Goal: Task Accomplishment & Management: Manage account settings

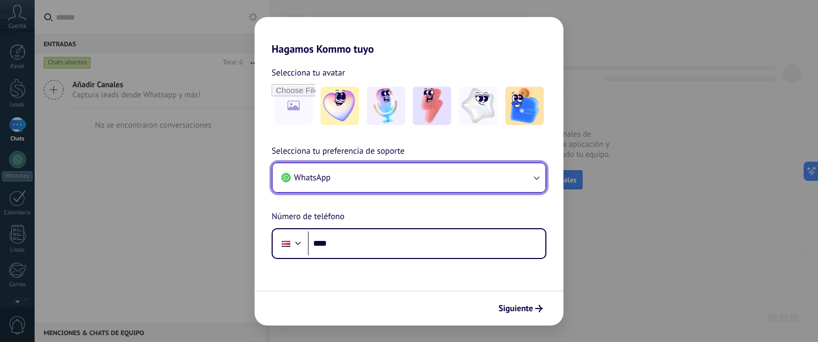
click at [387, 180] on button "WhatsApp" at bounding box center [409, 177] width 273 height 29
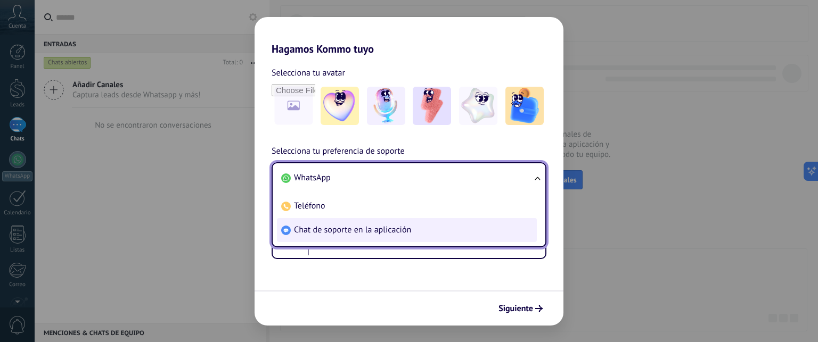
click at [341, 227] on span "Chat de soporte en la aplicación" at bounding box center [352, 230] width 117 height 11
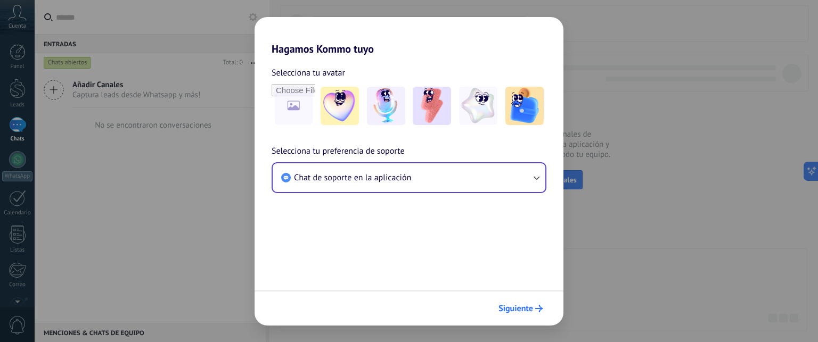
click at [528, 312] on span "Siguiente" at bounding box center [515, 308] width 35 height 7
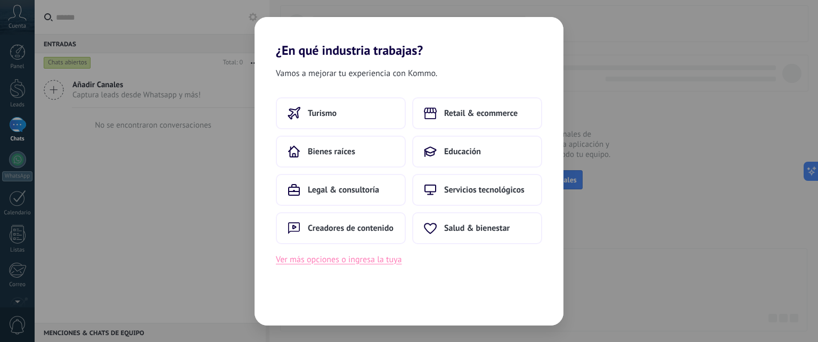
click at [351, 259] on button "Ver más opciones o ingresa la tuya" at bounding box center [339, 260] width 126 height 14
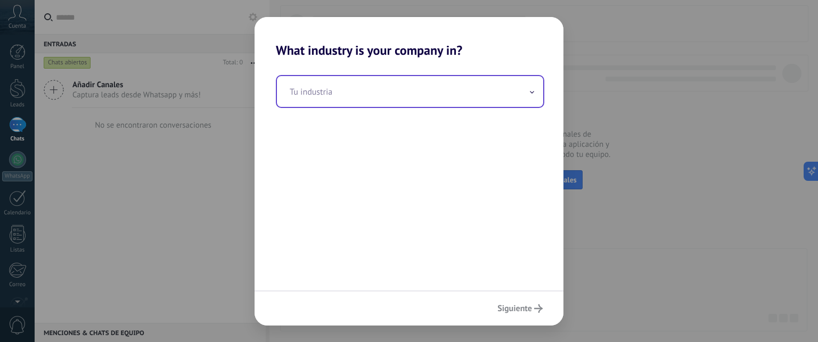
click at [431, 94] on input "text" at bounding box center [410, 91] width 266 height 31
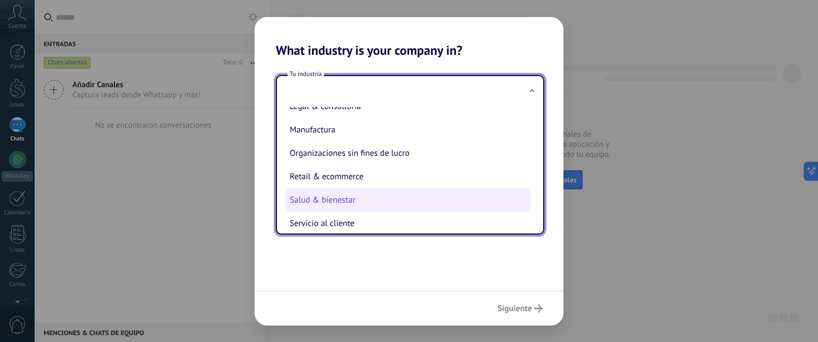
scroll to position [129, 0]
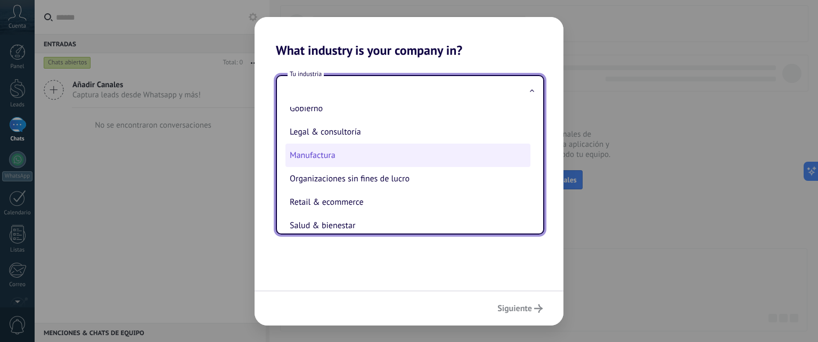
click at [349, 156] on li "Manufactura" at bounding box center [407, 155] width 245 height 23
type input "**********"
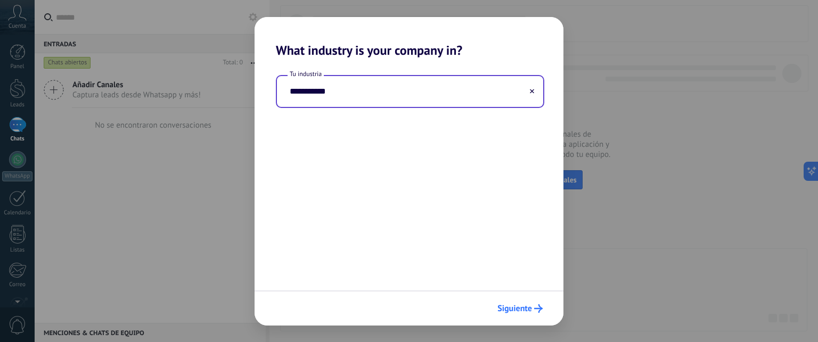
click at [533, 302] on button "Siguiente" at bounding box center [519, 309] width 55 height 18
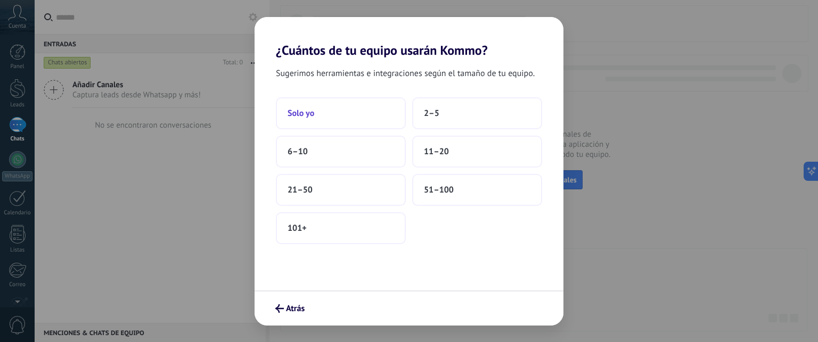
click at [307, 112] on span "Solo yo" at bounding box center [300, 113] width 27 height 11
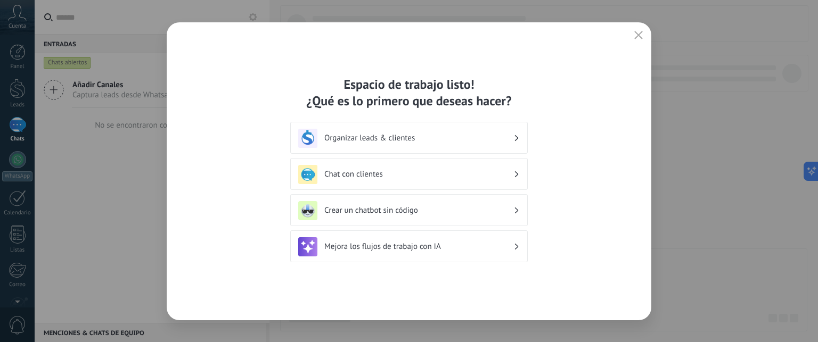
click at [467, 138] on h3 "Organizar leads & clientes" at bounding box center [418, 138] width 189 height 10
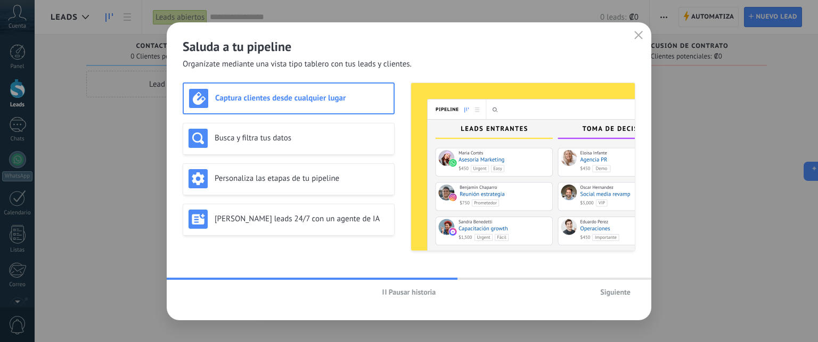
drag, startPoint x: 522, startPoint y: 57, endPoint x: 526, endPoint y: 45, distance: 13.0
click at [526, 45] on h2 "Saluda a tu pipeline" at bounding box center [409, 46] width 452 height 17
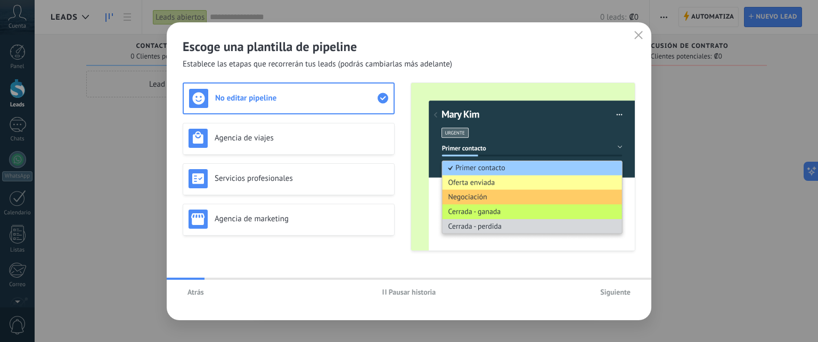
click at [612, 291] on span "Siguiente" at bounding box center [615, 291] width 30 height 7
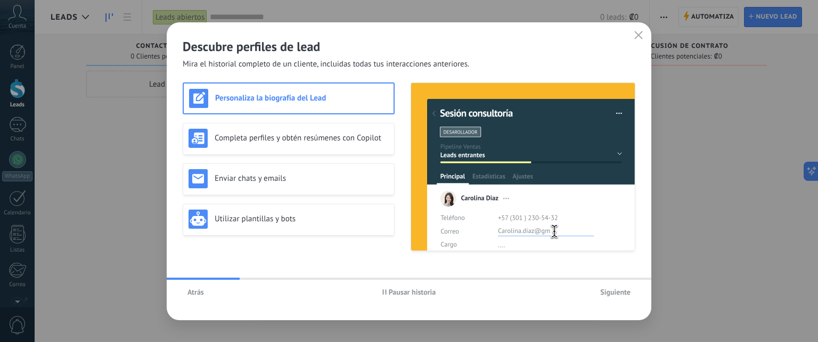
click at [612, 291] on span "Siguiente" at bounding box center [615, 291] width 30 height 7
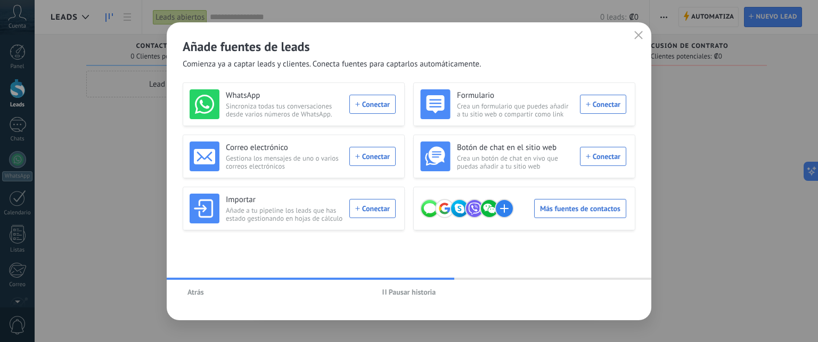
click at [640, 37] on use "button" at bounding box center [638, 35] width 8 height 8
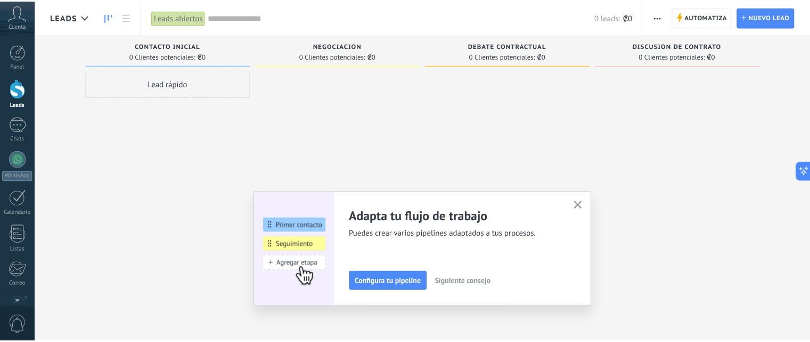
scroll to position [100, 0]
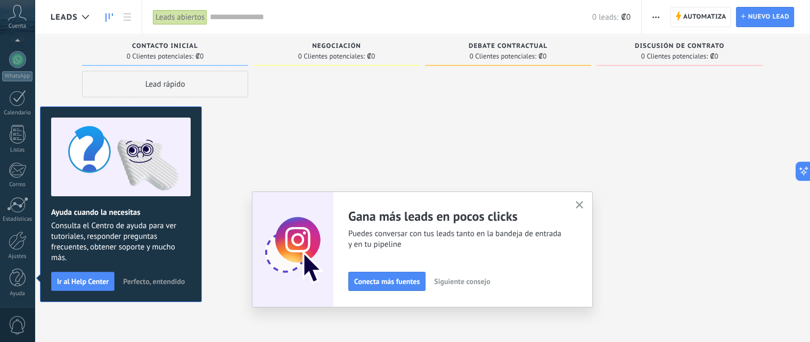
click at [585, 201] on button "button" at bounding box center [579, 206] width 13 height 14
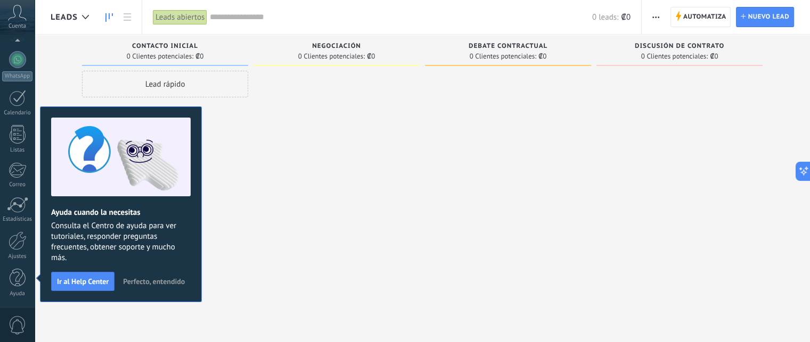
click at [159, 278] on span "Perfecto, entendido" at bounding box center [154, 281] width 62 height 7
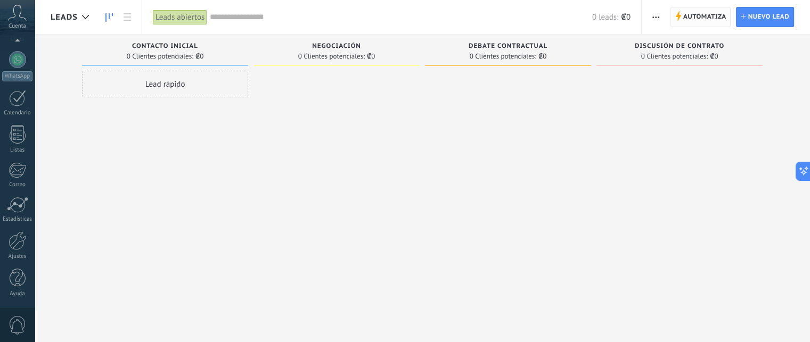
click at [686, 17] on span "Automatiza" at bounding box center [704, 16] width 43 height 19
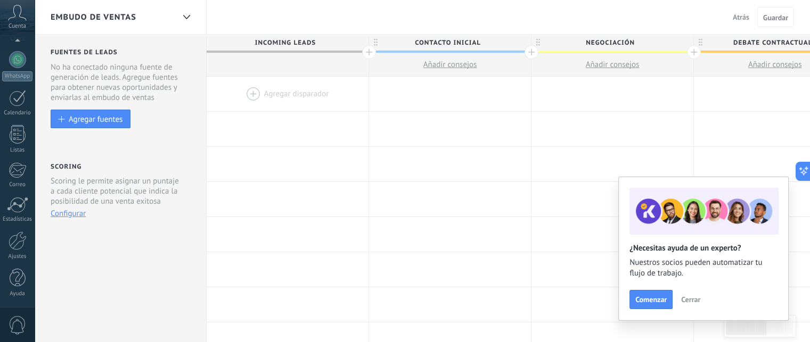
click at [465, 38] on span "Contacto inicial" at bounding box center [447, 43] width 156 height 17
click at [623, 46] on span "Negociación" at bounding box center [609, 43] width 156 height 17
type input "*"
click at [628, 45] on input "**********" at bounding box center [609, 43] width 141 height 16
click at [630, 44] on input "**********" at bounding box center [609, 43] width 141 height 16
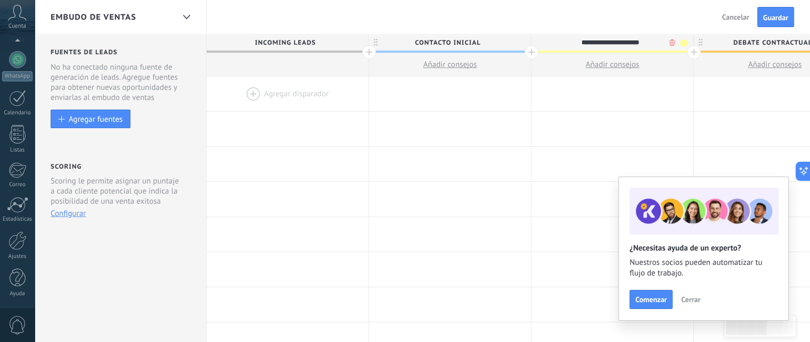
click at [625, 46] on input "**********" at bounding box center [609, 43] width 141 height 16
type input "**********"
click at [756, 44] on span "Debate contractual" at bounding box center [772, 43] width 156 height 17
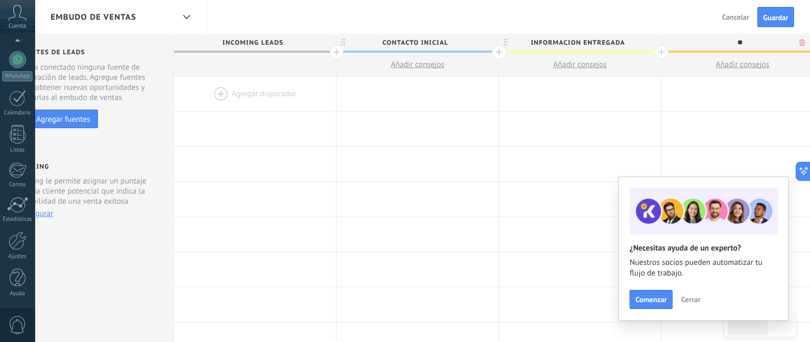
type input "*"
type input "**********"
click at [679, 14] on div "Embudo de ventas Atrás Cancelar Guardar" at bounding box center [422, 17] width 775 height 35
click at [762, 42] on span "cliente potencial" at bounding box center [739, 43] width 156 height 17
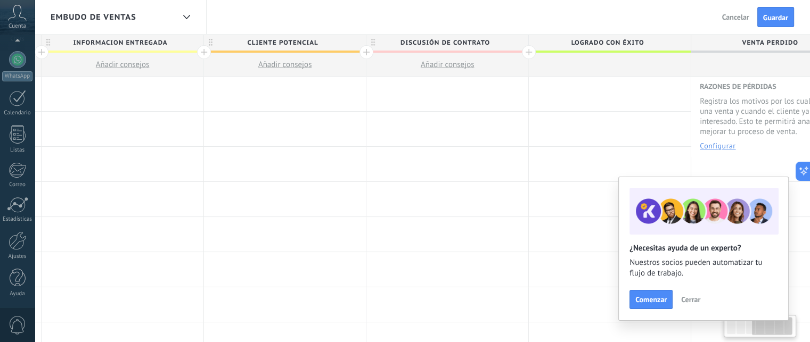
scroll to position [0, 494]
drag, startPoint x: 715, startPoint y: 51, endPoint x: 258, endPoint y: 46, distance: 457.2
click at [441, 36] on span "Discusión de contrato" at bounding box center [440, 43] width 156 height 17
type input "*"
type input "**********"
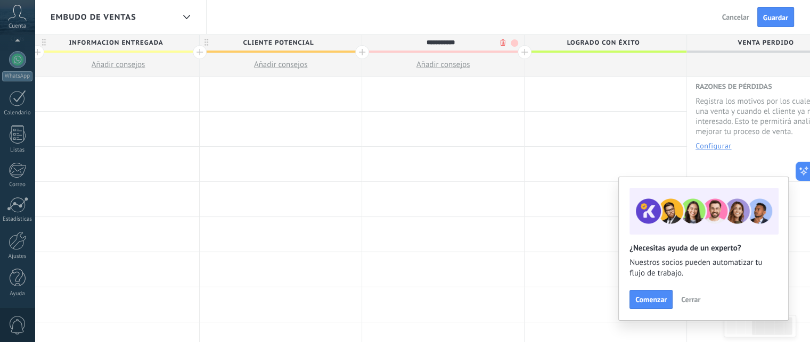
click at [598, 43] on span "Logrado con éxito" at bounding box center [602, 43] width 156 height 17
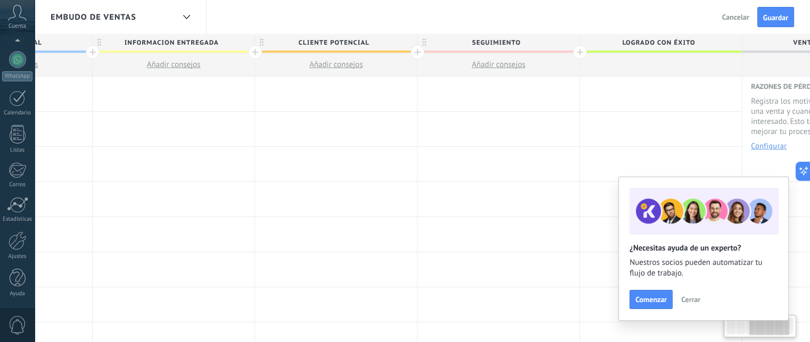
drag, startPoint x: 723, startPoint y: 49, endPoint x: 760, endPoint y: 49, distance: 37.3
click at [760, 49] on span "Venta Perdido" at bounding box center [820, 43] width 156 height 17
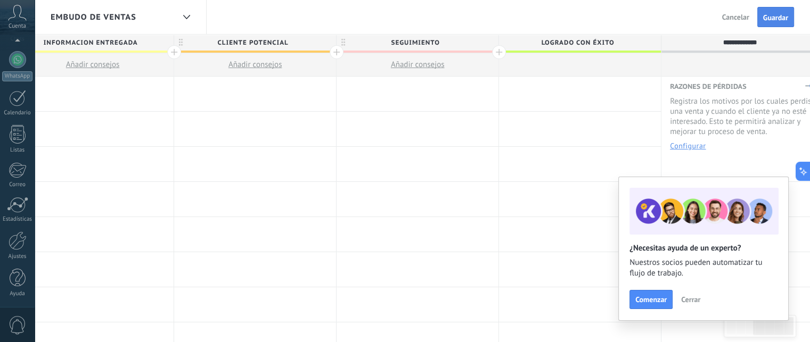
click at [774, 14] on span "Guardar" at bounding box center [775, 17] width 25 height 7
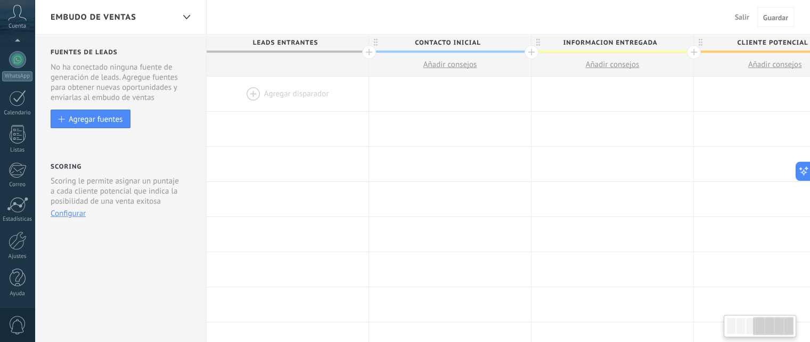
scroll to position [0, 519]
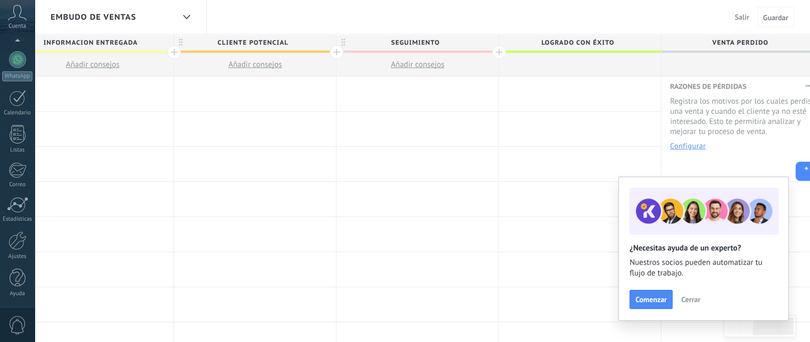
click at [696, 300] on span "Cerrar" at bounding box center [690, 299] width 19 height 7
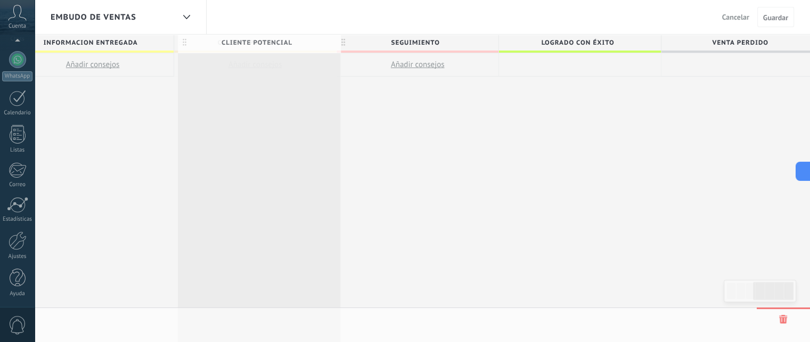
scroll to position [0, 519]
drag, startPoint x: 308, startPoint y: 43, endPoint x: 317, endPoint y: 46, distance: 9.8
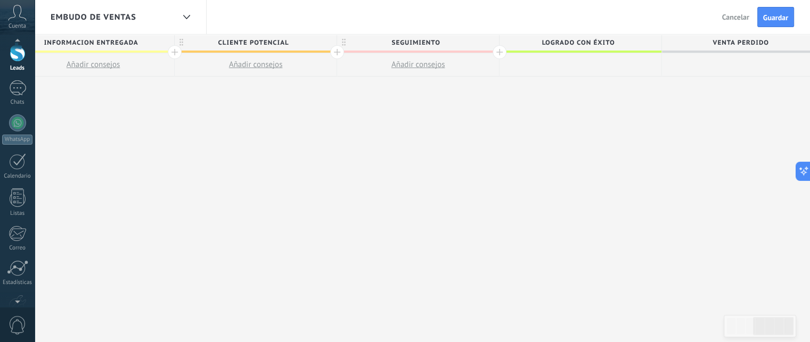
scroll to position [0, 0]
click at [784, 14] on span "Guardar" at bounding box center [775, 17] width 25 height 7
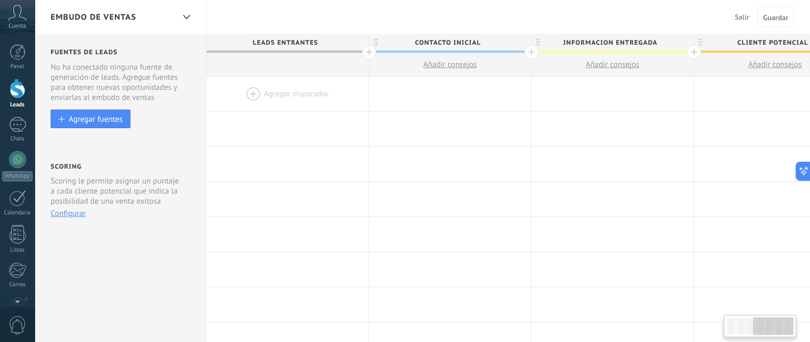
scroll to position [0, 519]
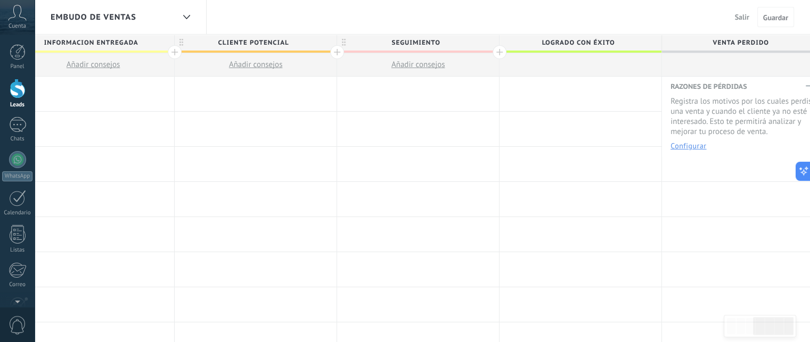
click at [736, 18] on span "Salir" at bounding box center [742, 17] width 14 height 10
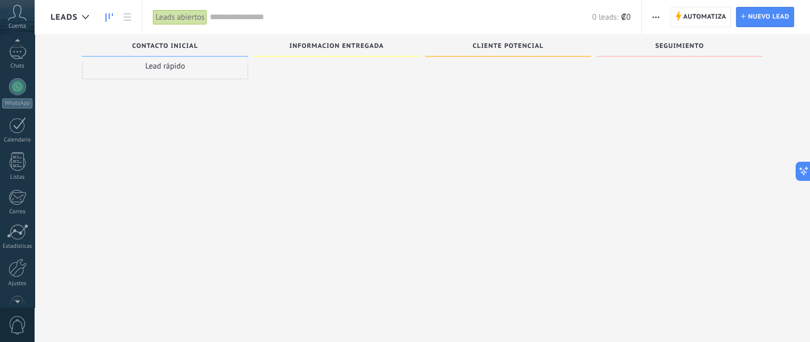
scroll to position [100, 0]
click at [17, 247] on div at bounding box center [18, 241] width 18 height 19
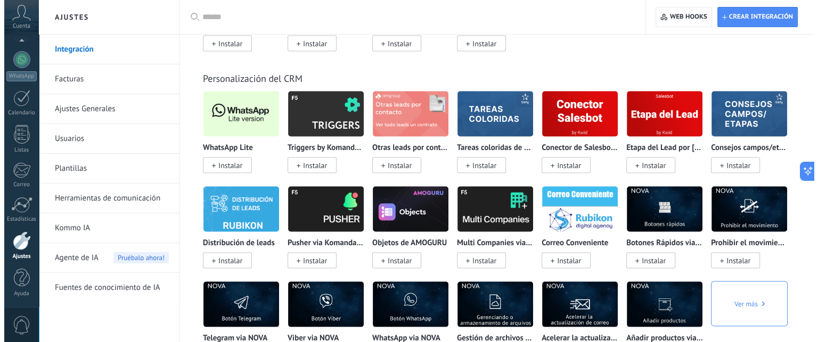
scroll to position [2076, 0]
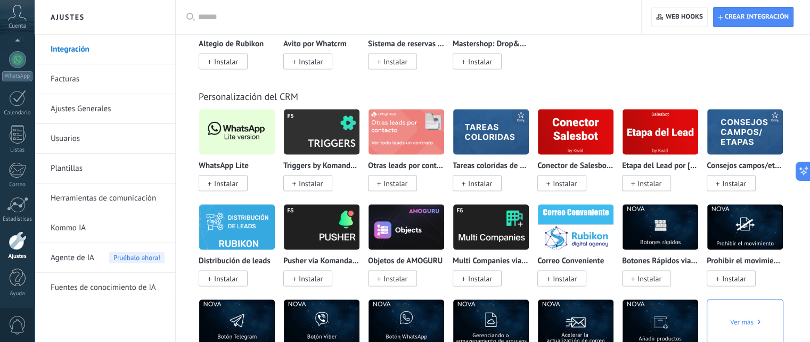
click at [224, 188] on span "Instalar" at bounding box center [226, 184] width 24 height 10
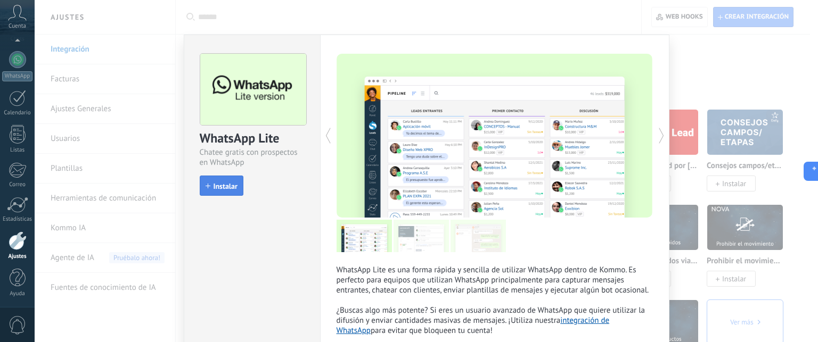
click at [224, 184] on span "Instalar" at bounding box center [225, 186] width 24 height 7
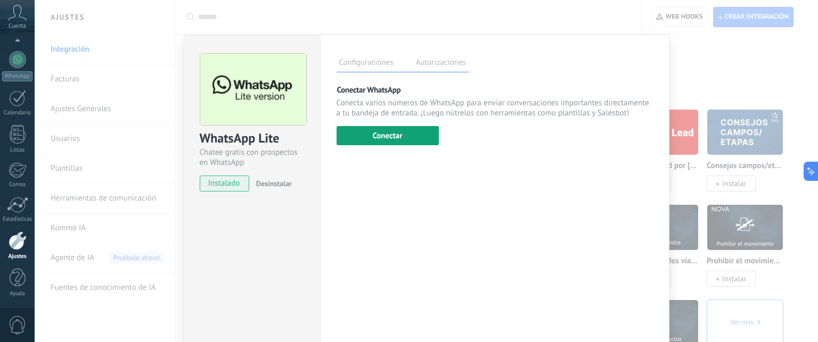
click at [370, 133] on button "Conectar" at bounding box center [387, 135] width 102 height 19
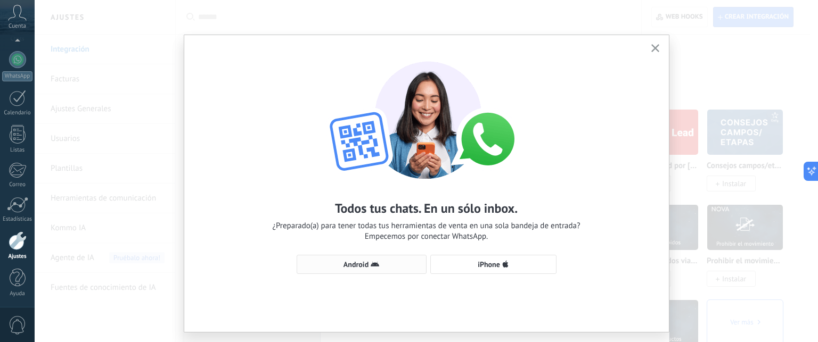
click at [356, 265] on span "Android" at bounding box center [355, 264] width 25 height 7
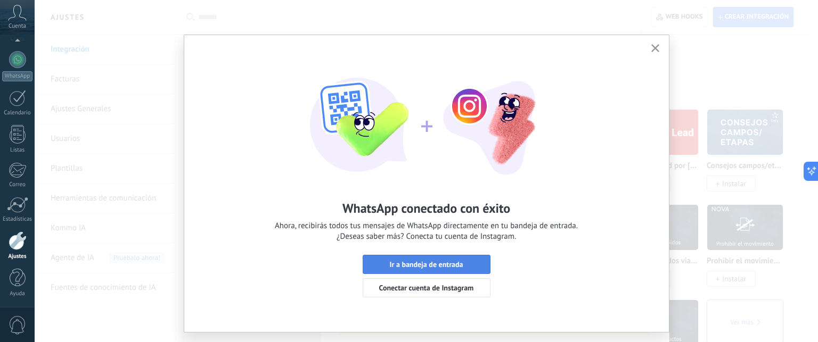
click at [456, 263] on span "Ir a bandeja de entrada" at bounding box center [425, 264] width 73 height 7
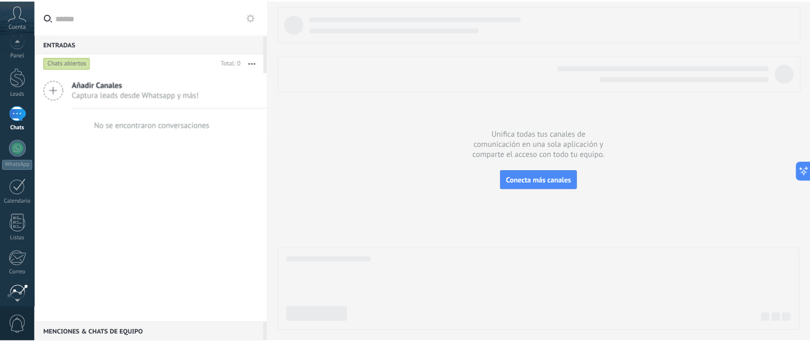
scroll to position [23, 0]
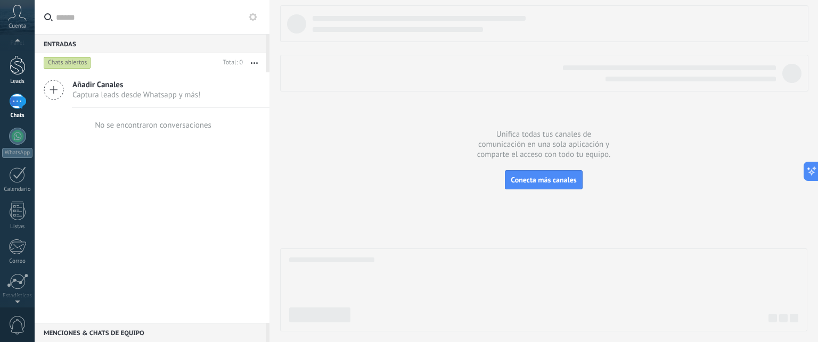
click at [18, 71] on div at bounding box center [18, 65] width 16 height 20
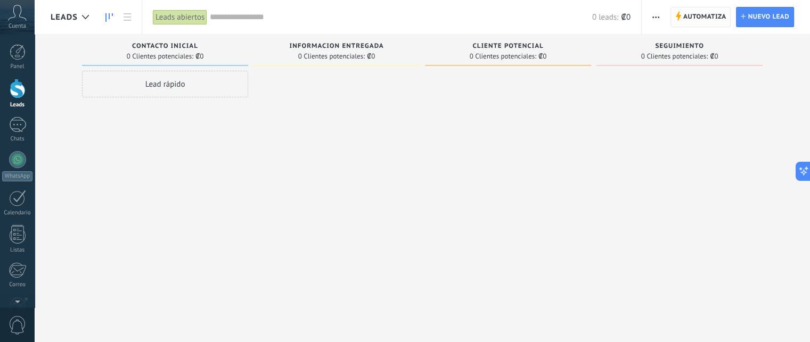
click at [706, 21] on span "Automatiza" at bounding box center [704, 16] width 43 height 19
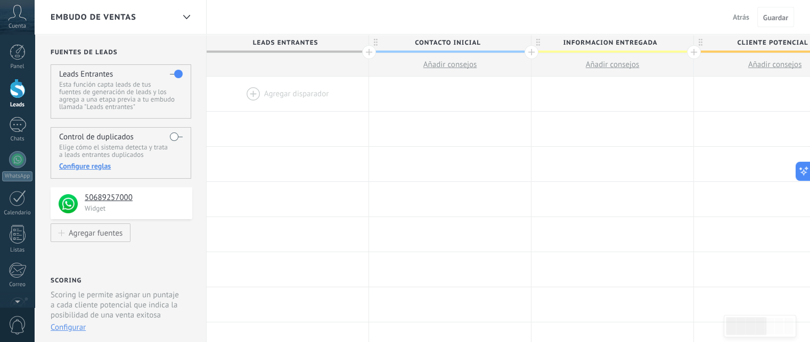
click at [739, 15] on span "Atrás" at bounding box center [740, 17] width 17 height 10
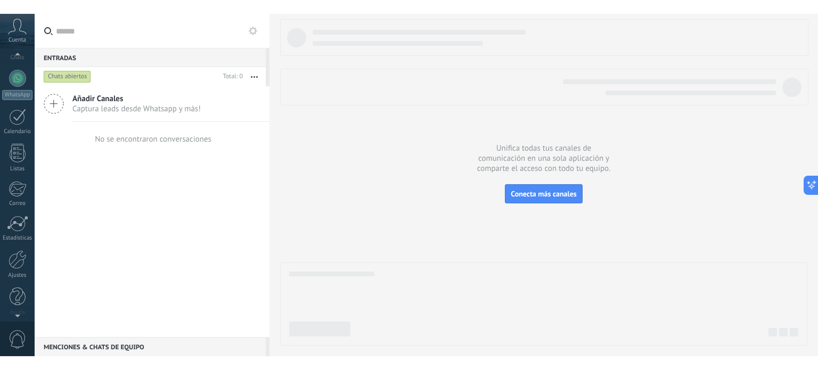
scroll to position [100, 0]
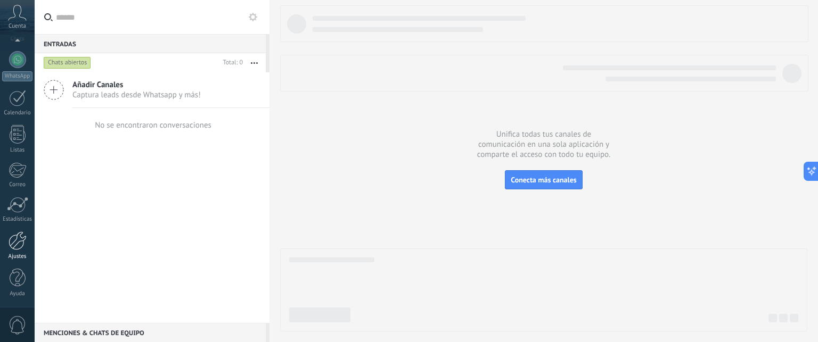
click at [9, 246] on div at bounding box center [18, 241] width 18 height 19
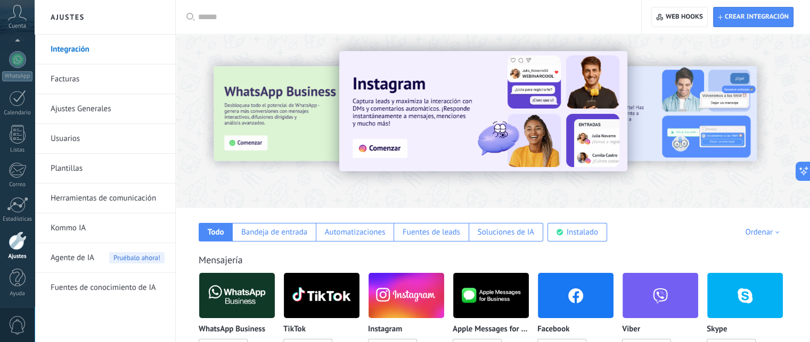
click at [572, 303] on img at bounding box center [576, 296] width 76 height 52
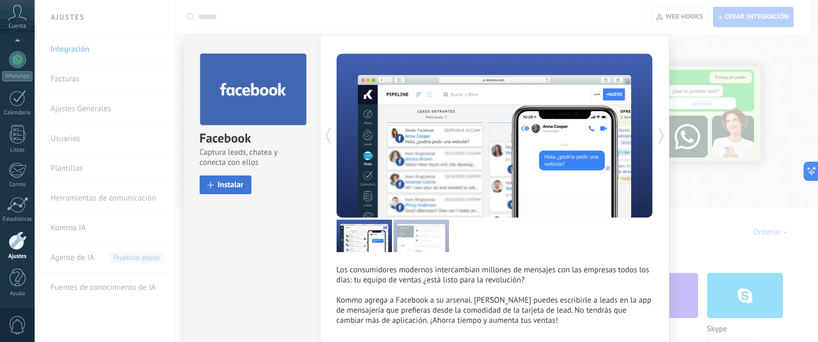
click at [215, 181] on button "Instalar" at bounding box center [226, 185] width 52 height 19
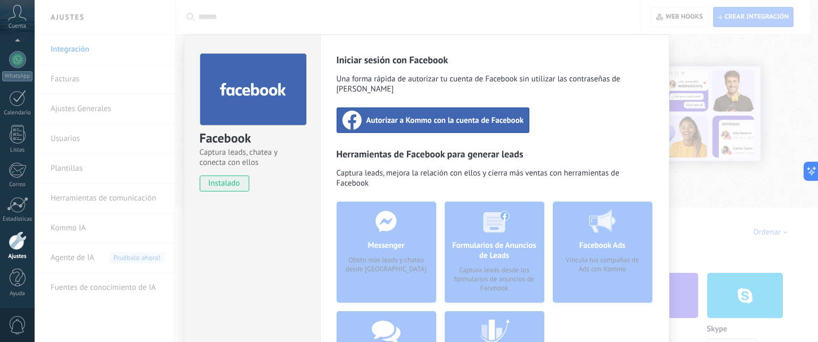
click at [439, 115] on span "Autorizar a Kommo con la cuenta de Facebook" at bounding box center [445, 120] width 158 height 11
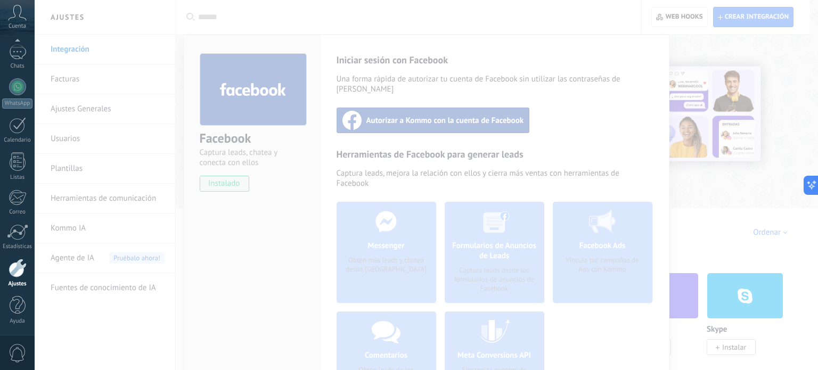
scroll to position [72, 0]
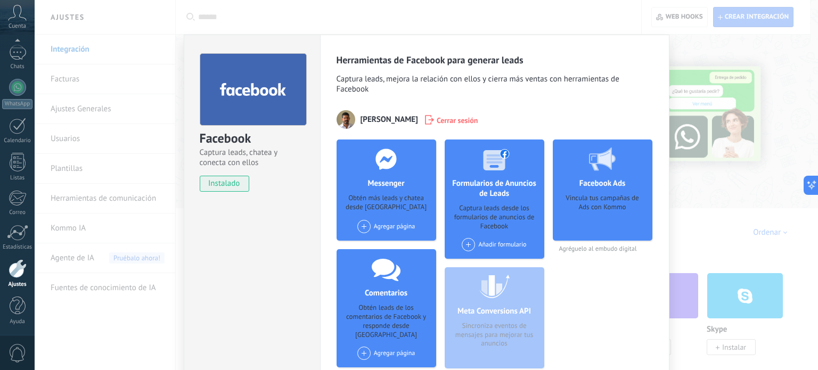
click at [372, 227] on div "Agregar página" at bounding box center [386, 226] width 58 height 13
click at [389, 246] on div "Heeler Equipo para Ganaderia" at bounding box center [408, 246] width 105 height 23
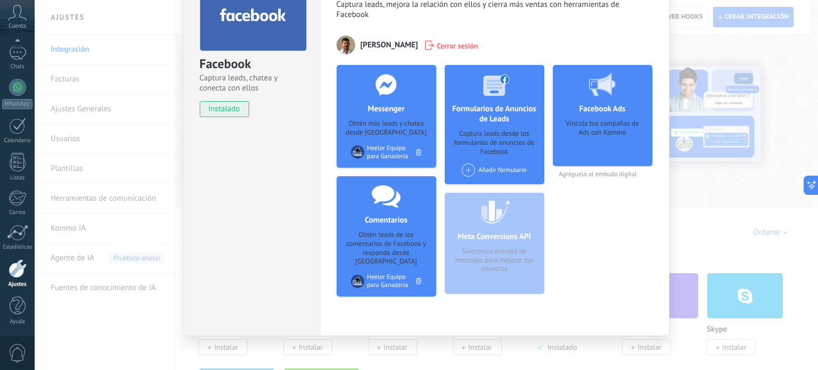
scroll to position [77, 0]
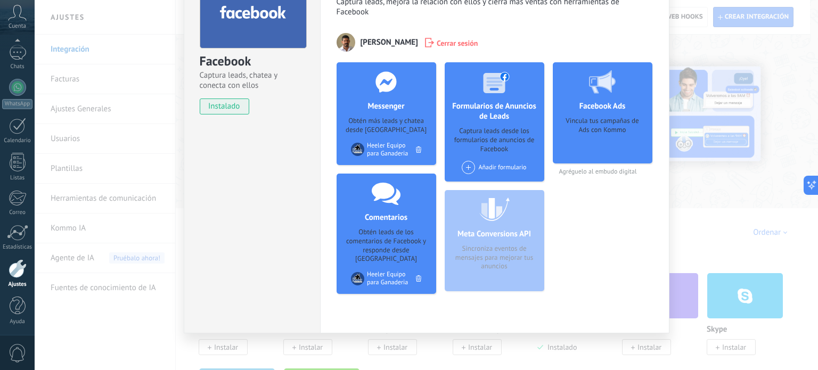
click at [735, 60] on div "Facebook Captura leads, chatea y conecta con ellos instalado Desinstalar Herram…" at bounding box center [426, 185] width 783 height 370
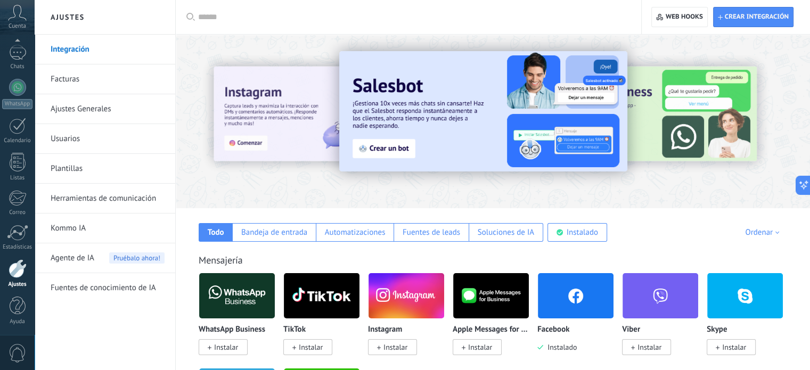
click at [404, 349] on span "Instalar" at bounding box center [395, 347] width 24 height 10
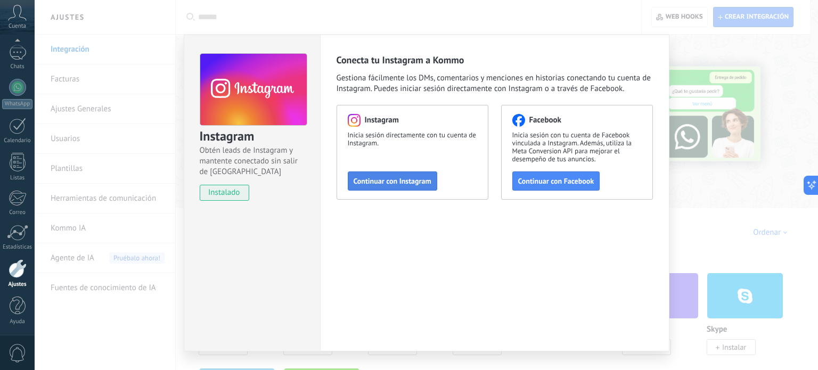
click at [390, 180] on span "Continuar con Instagram" at bounding box center [392, 180] width 78 height 7
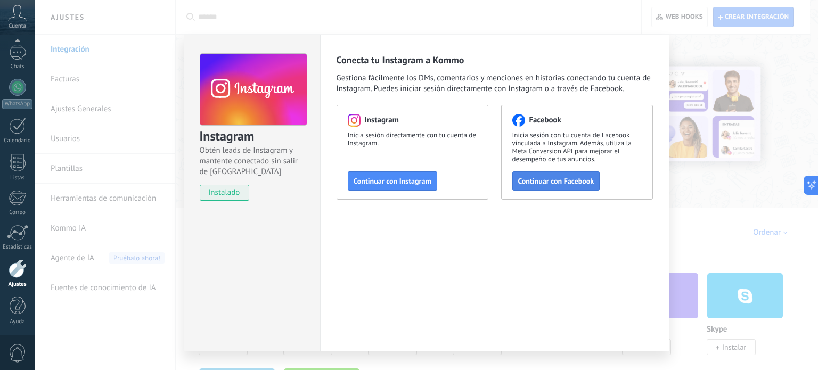
click at [551, 180] on span "Continuar con Facebook" at bounding box center [556, 180] width 76 height 7
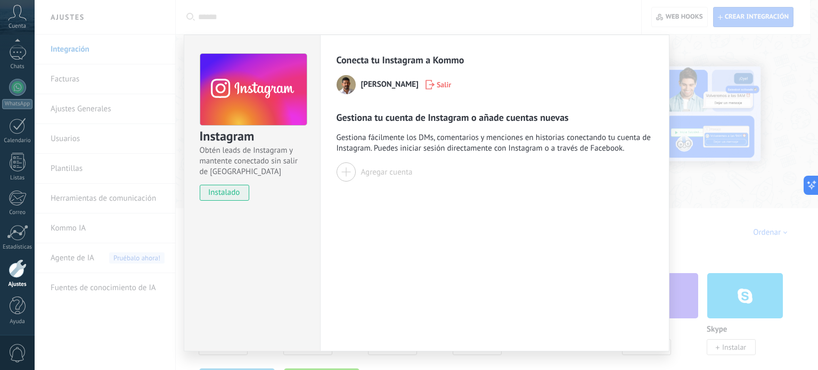
click at [357, 170] on button "Agregar cuenta" at bounding box center [374, 171] width 76 height 19
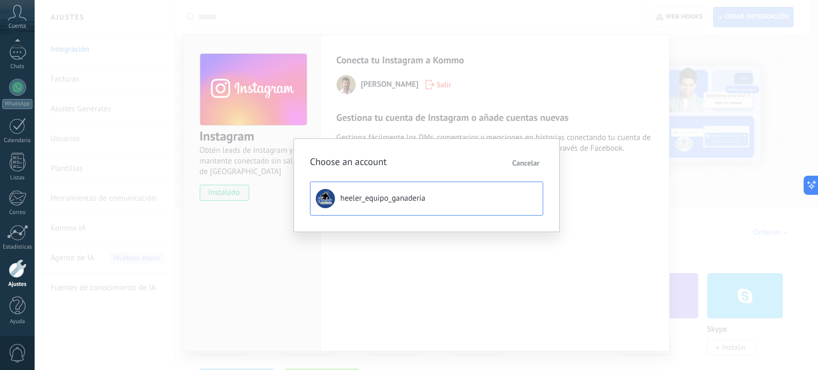
click at [374, 194] on span "heeler_equipo_ganaderia" at bounding box center [382, 198] width 85 height 11
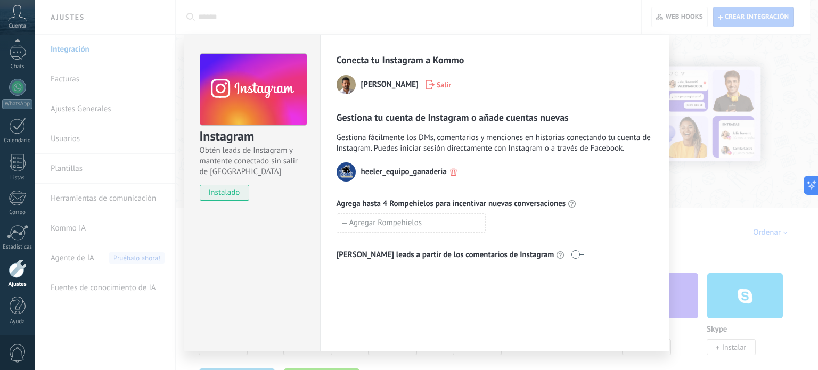
click at [746, 52] on div "Instagram Obtén leads de Instagram y mantente conectado sin salir de Kommo inst…" at bounding box center [426, 185] width 783 height 370
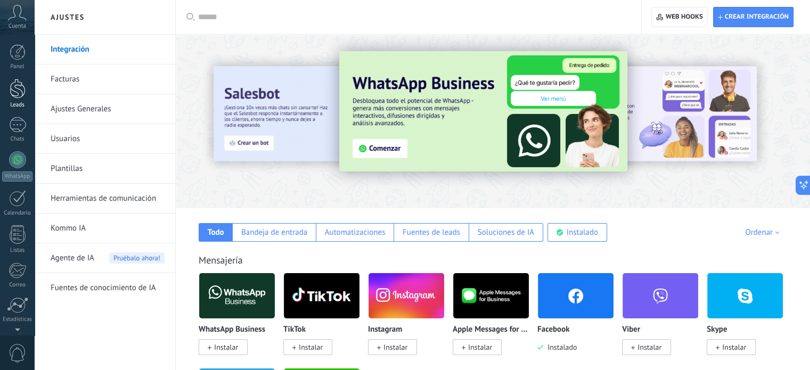
click at [22, 93] on div at bounding box center [18, 89] width 16 height 20
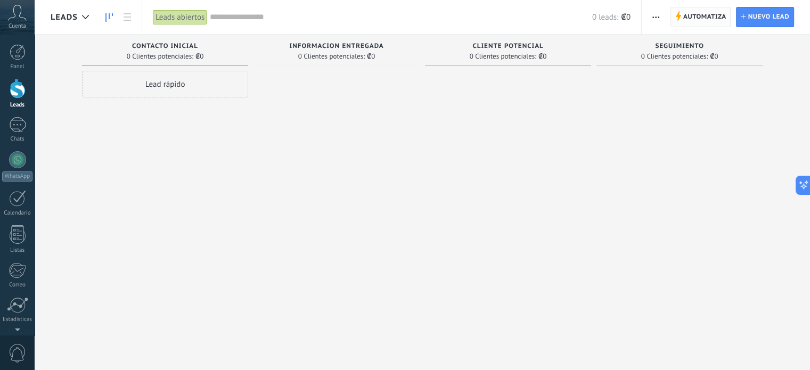
click at [705, 20] on span "Automatiza" at bounding box center [704, 16] width 43 height 19
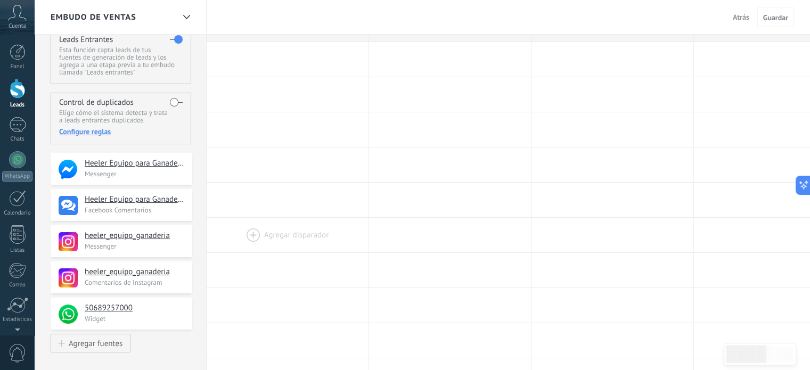
scroll to position [53, 0]
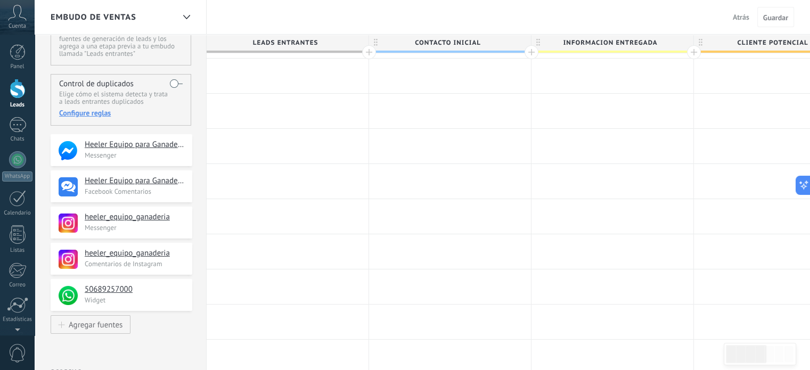
click at [747, 17] on span "Atrás" at bounding box center [740, 17] width 17 height 10
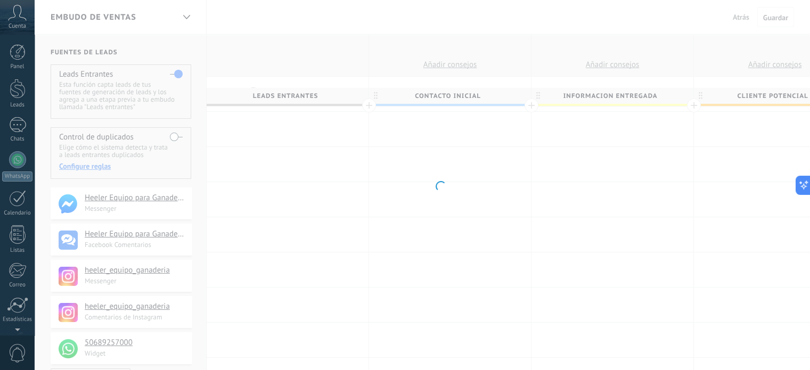
scroll to position [72, 0]
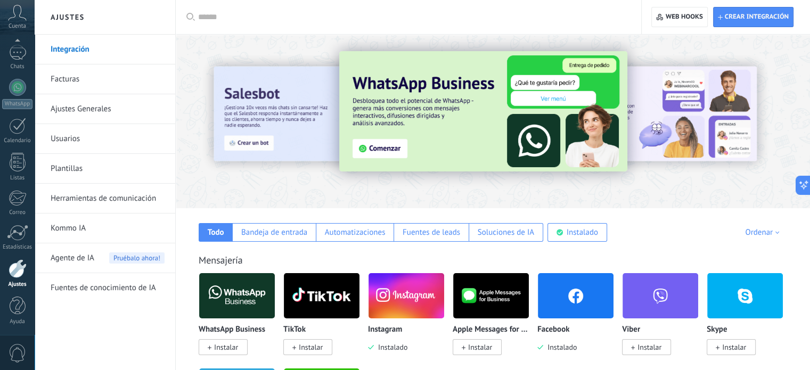
click at [123, 195] on link "Herramientas de comunicación" at bounding box center [108, 199] width 114 height 30
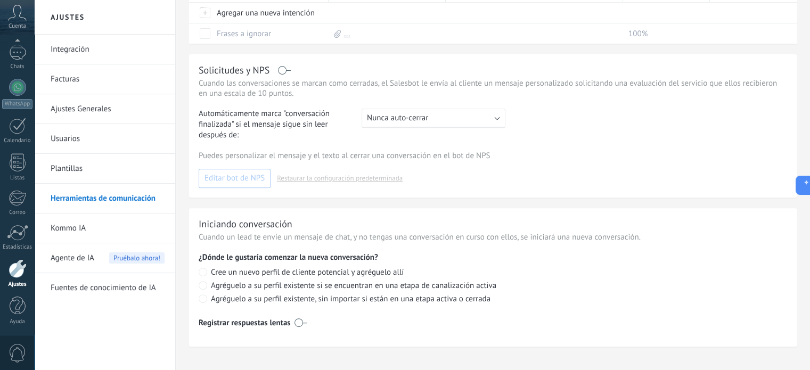
scroll to position [409, 0]
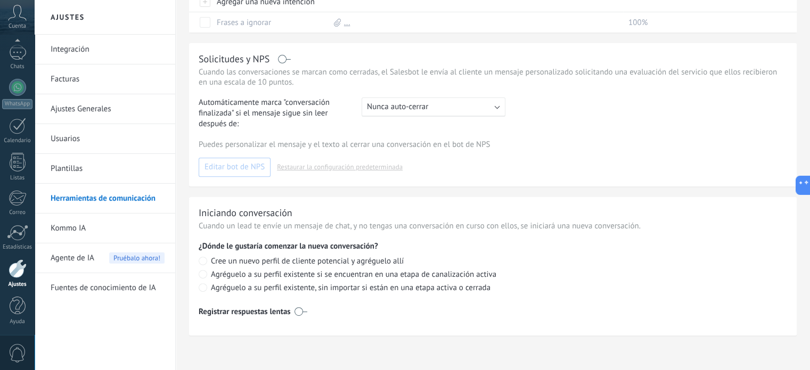
click at [64, 169] on link "Plantillas" at bounding box center [108, 169] width 114 height 30
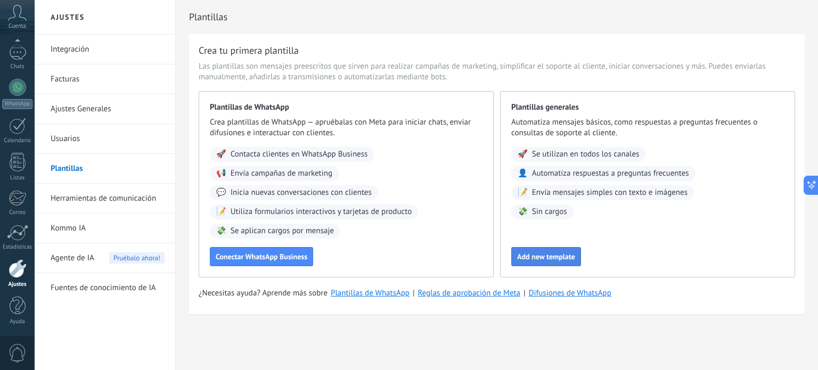
click at [559, 254] on span "Add new template" at bounding box center [546, 256] width 58 height 7
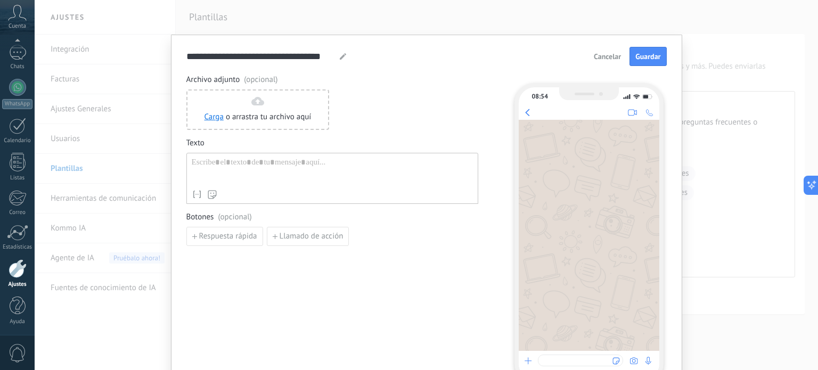
click at [321, 166] on div at bounding box center [332, 171] width 281 height 27
click at [645, 59] on span "Guardar" at bounding box center [647, 56] width 25 height 7
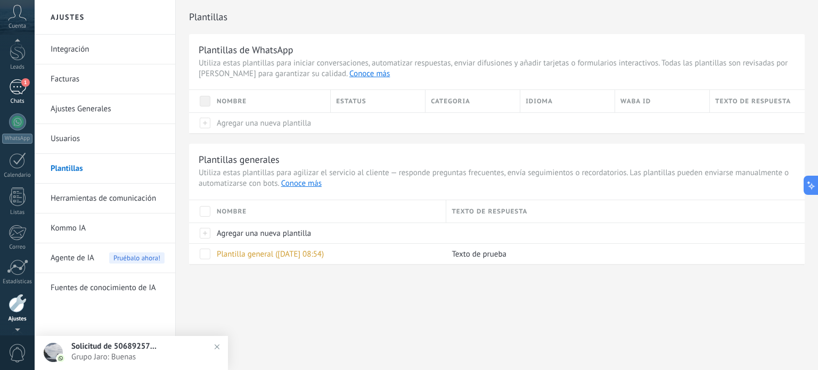
scroll to position [19, 0]
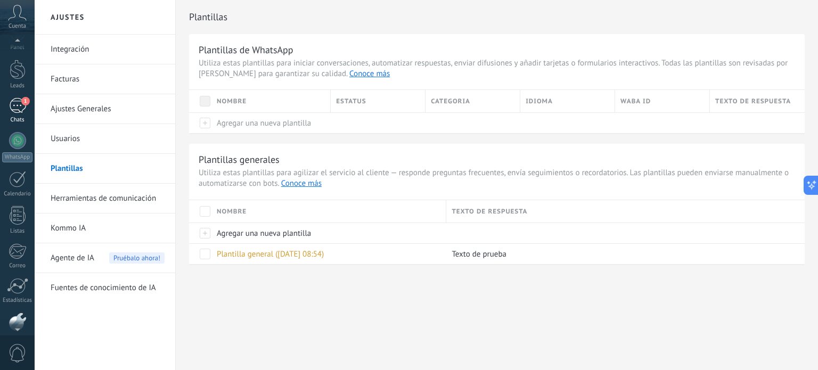
click at [17, 109] on div "1" at bounding box center [17, 105] width 17 height 15
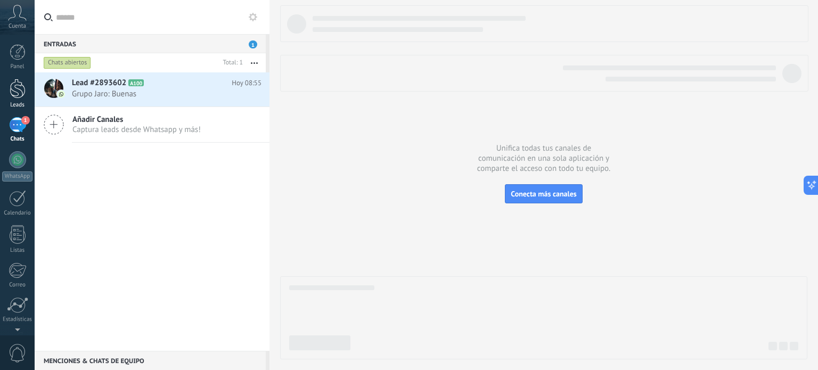
click at [16, 92] on div at bounding box center [18, 89] width 16 height 20
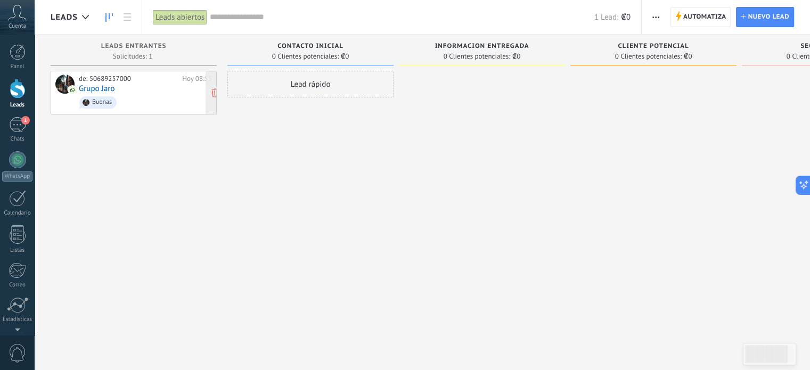
click at [92, 88] on link "Grupo Jaro" at bounding box center [97, 88] width 36 height 9
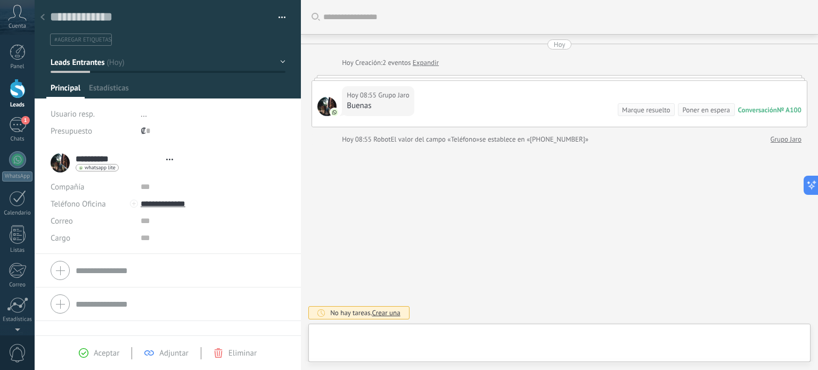
scroll to position [15, 0]
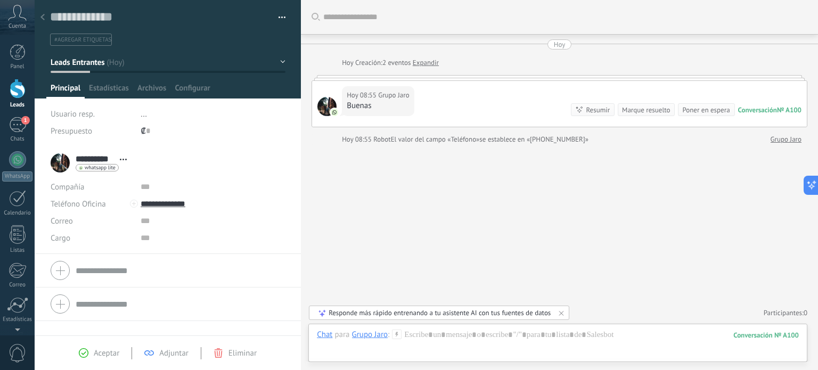
click at [393, 335] on icon at bounding box center [397, 334] width 10 height 10
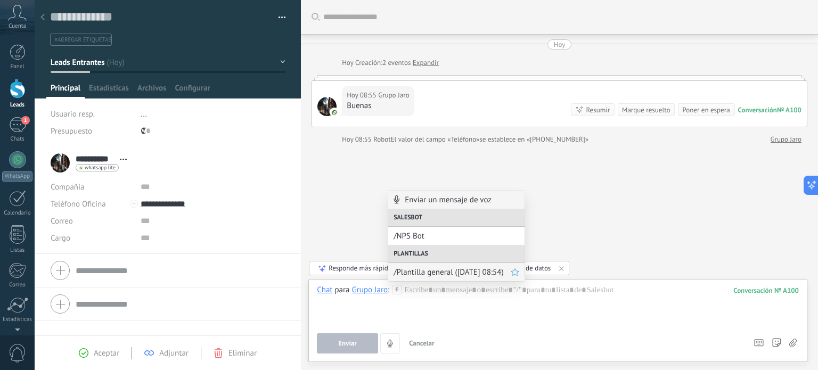
click at [427, 270] on span "/Plantilla general ([DATE] 08:54)" at bounding box center [451, 272] width 117 height 10
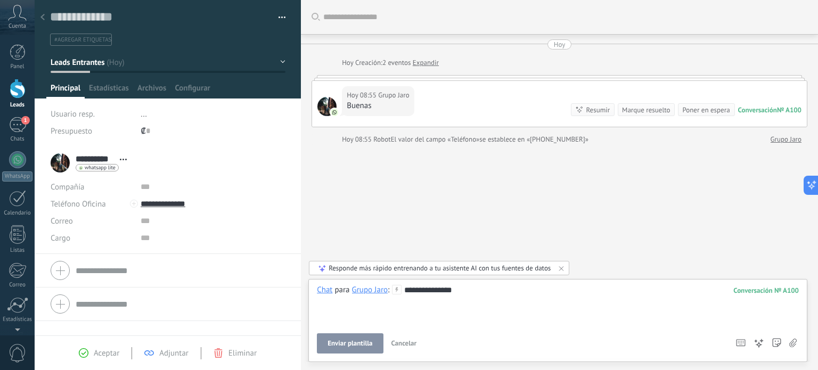
click at [351, 341] on span "Enviar plantilla" at bounding box center [349, 343] width 45 height 7
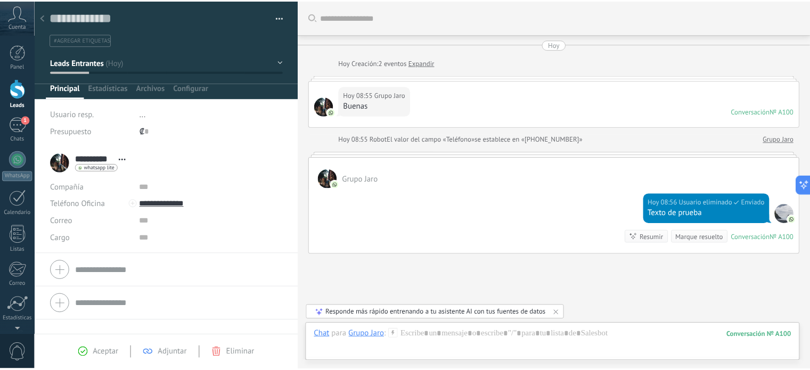
scroll to position [69, 0]
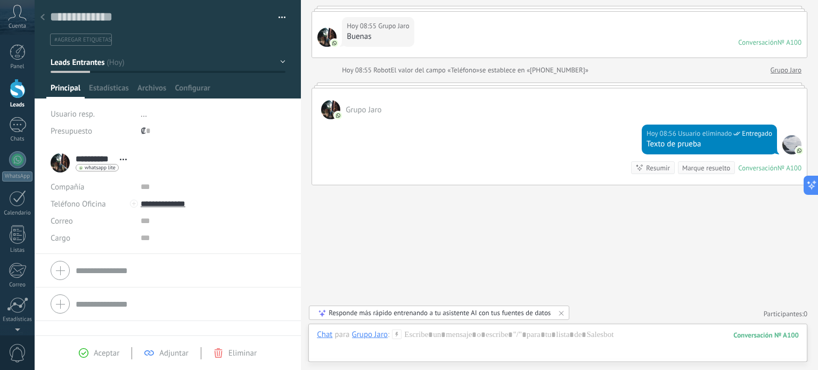
click at [40, 15] on div at bounding box center [42, 17] width 15 height 21
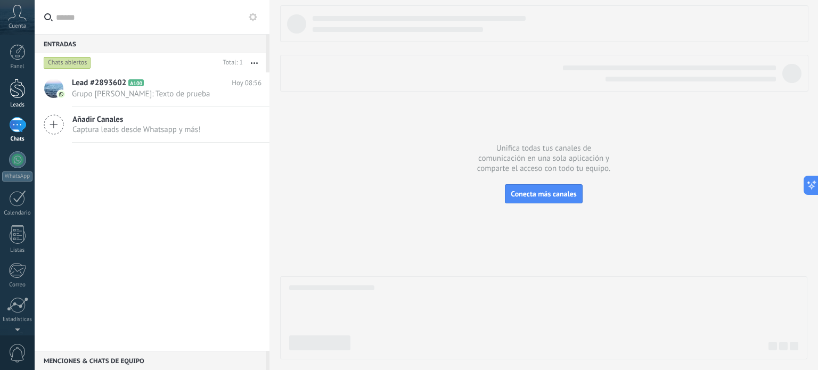
click at [24, 97] on div at bounding box center [18, 89] width 16 height 20
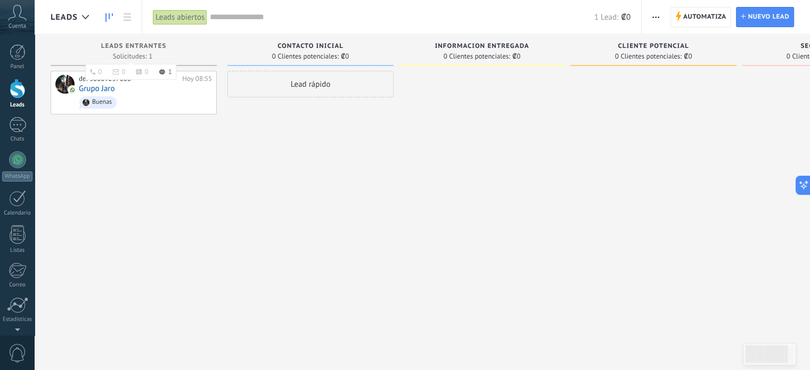
click at [128, 50] on span "Leads Entrantes" at bounding box center [133, 46] width 65 height 7
click at [26, 14] on icon at bounding box center [17, 13] width 19 height 16
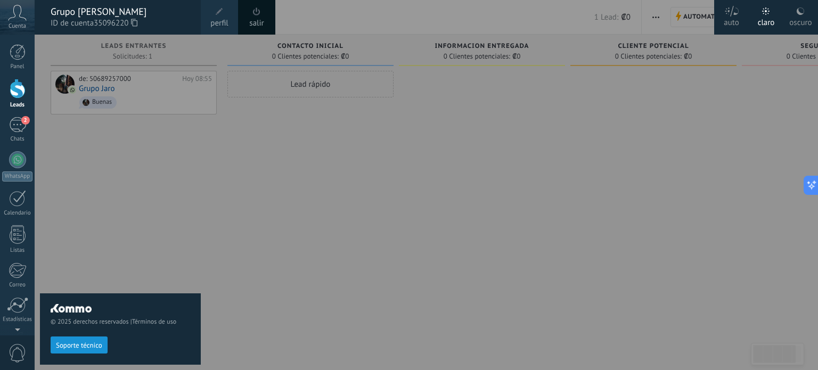
click at [219, 13] on span at bounding box center [219, 11] width 7 height 7
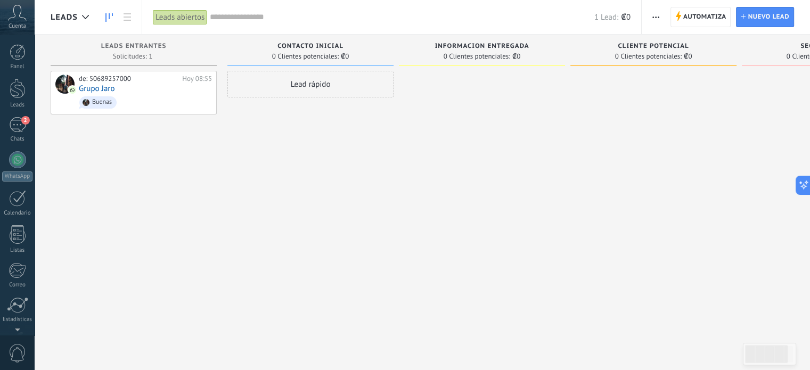
scroll to position [72, 0]
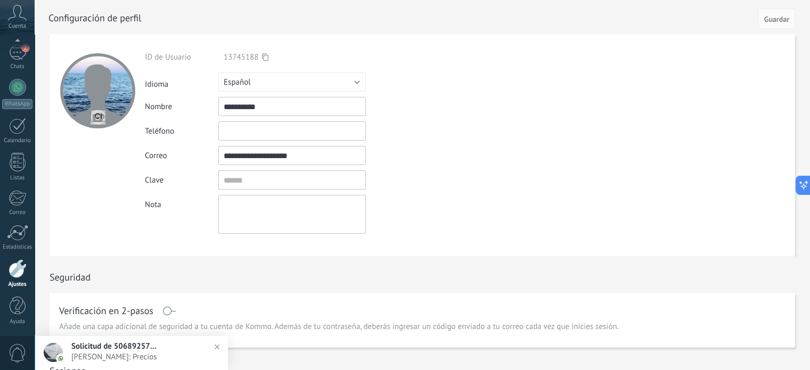
click at [275, 107] on input "**********" at bounding box center [291, 106] width 147 height 19
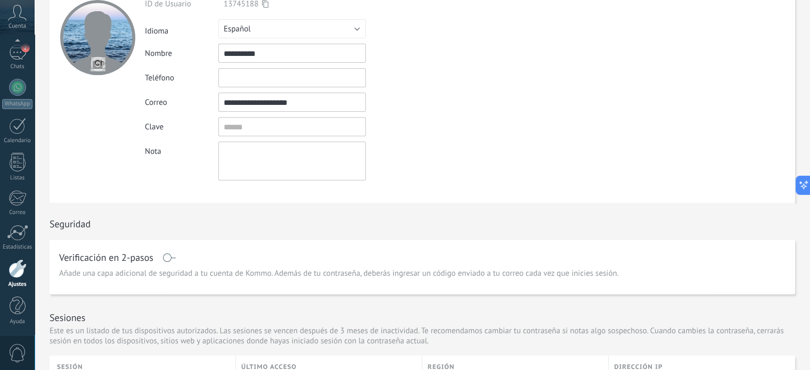
scroll to position [0, 0]
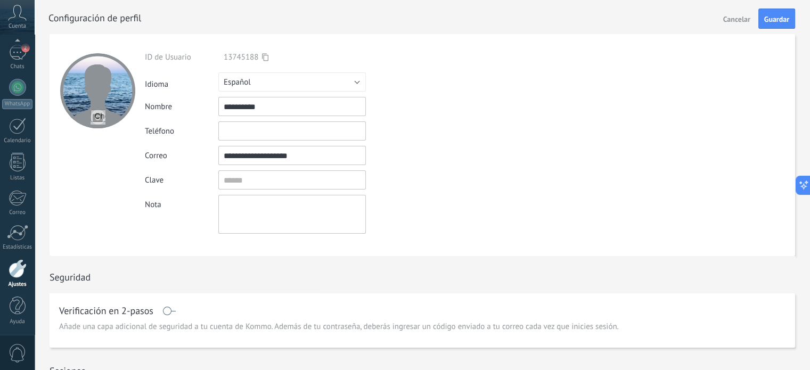
type input "**********"
click at [96, 112] on input "file" at bounding box center [97, 117] width 15 height 15
click at [90, 118] on input "file" at bounding box center [97, 117] width 15 height 15
type input "**********"
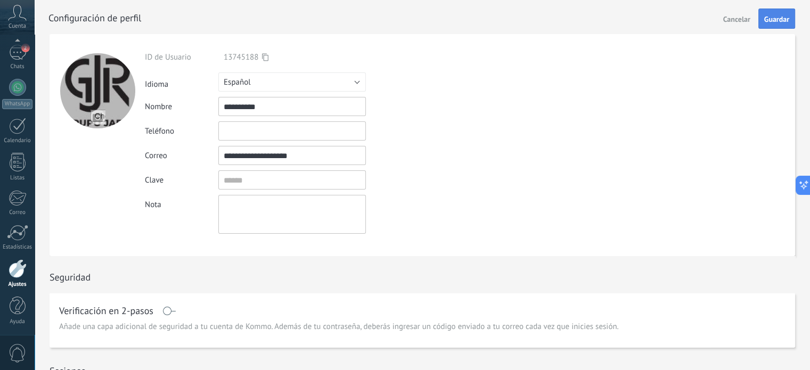
click at [774, 19] on span "Guardar" at bounding box center [776, 18] width 25 height 7
click at [773, 20] on span "Guardar" at bounding box center [776, 18] width 25 height 7
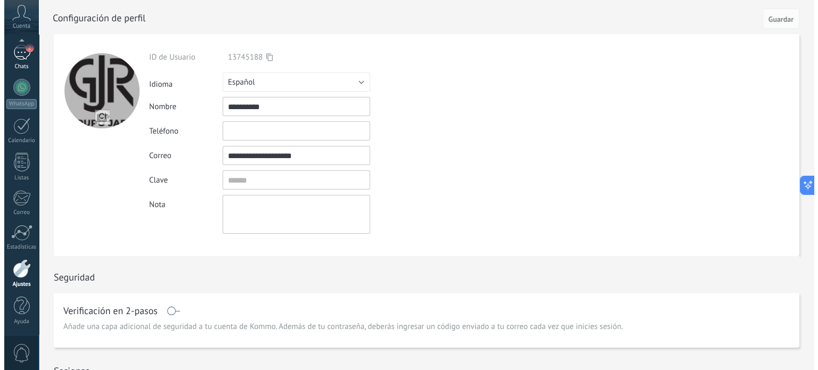
scroll to position [65, 0]
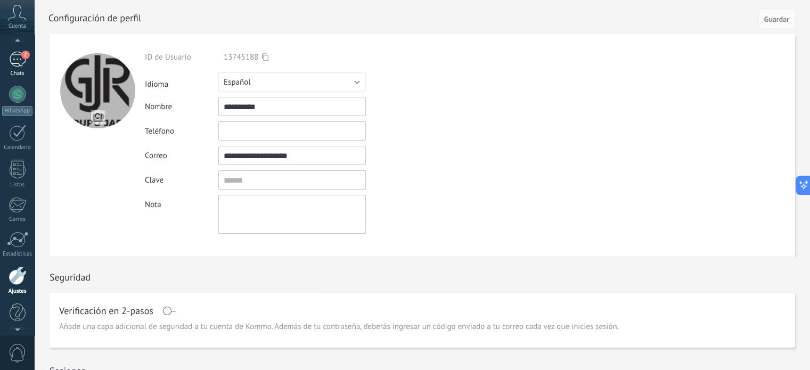
click at [13, 68] on link "2 Chats" at bounding box center [17, 65] width 35 height 26
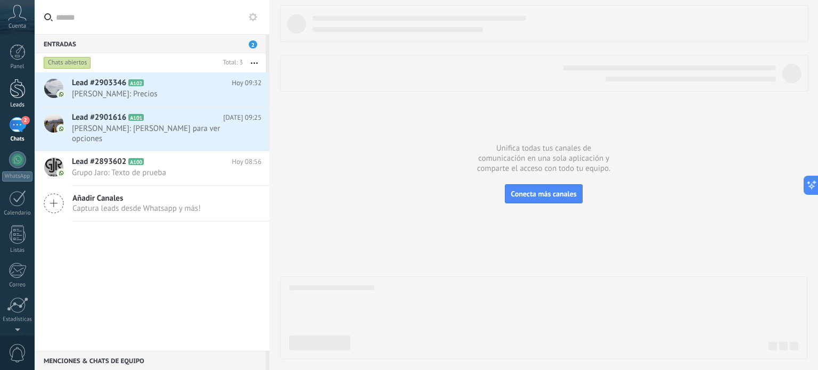
click at [15, 97] on div at bounding box center [18, 89] width 16 height 20
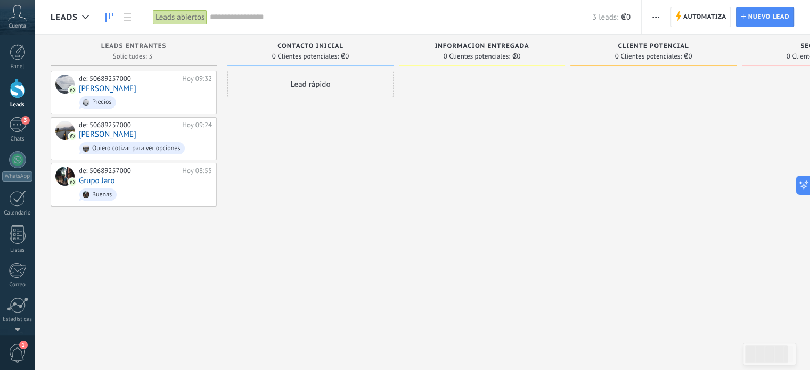
click at [12, 13] on icon at bounding box center [17, 13] width 19 height 16
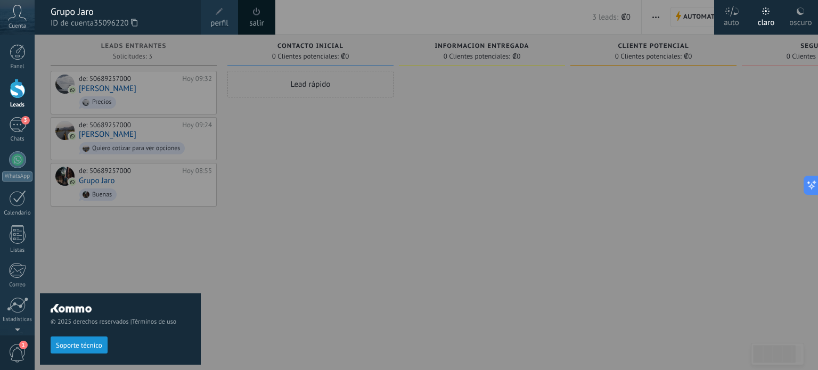
click at [86, 14] on div "Grupo Jaro" at bounding box center [120, 12] width 139 height 12
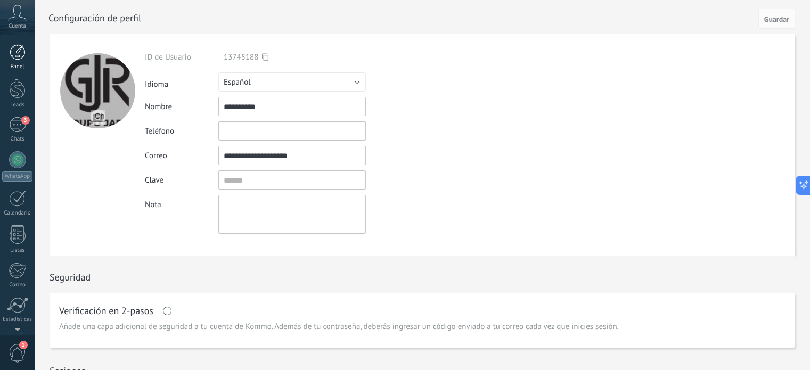
click at [19, 59] on div at bounding box center [18, 52] width 16 height 16
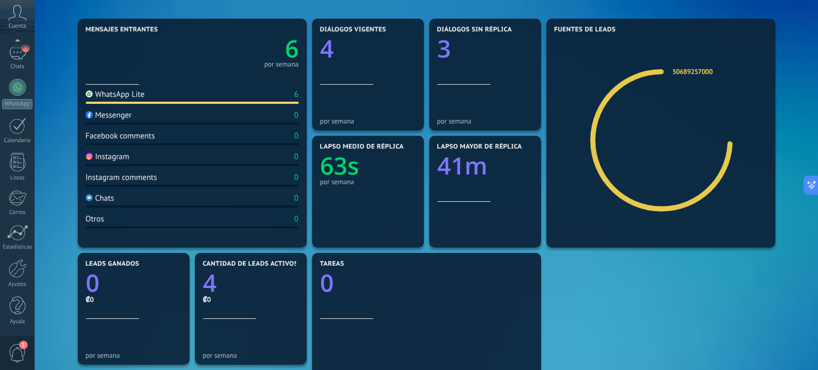
scroll to position [160, 0]
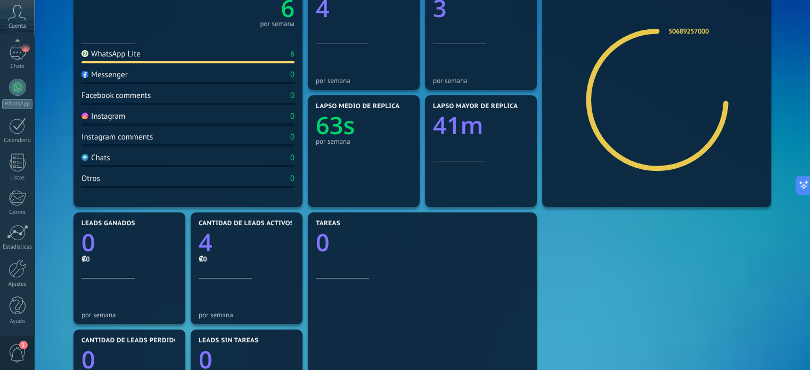
click at [19, 350] on span "1" at bounding box center [18, 353] width 18 height 19
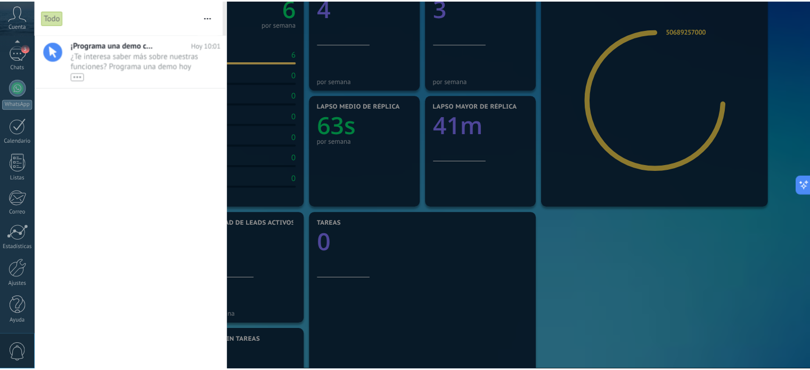
scroll to position [0, 0]
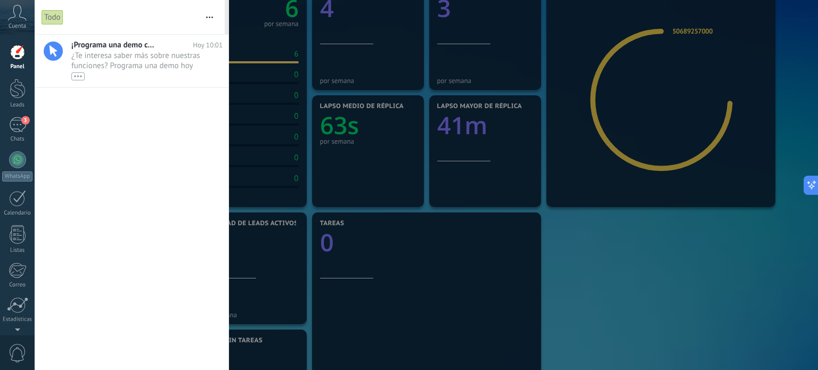
click at [716, 318] on div at bounding box center [409, 185] width 818 height 370
